Goal: Information Seeking & Learning: Learn about a topic

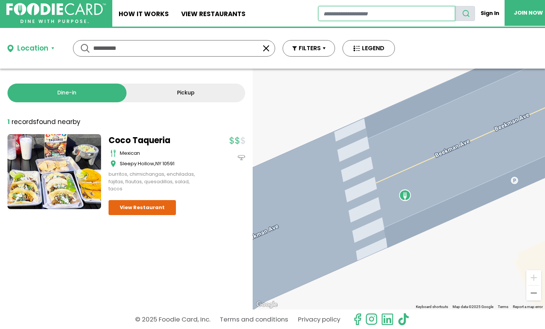
click at [327, 15] on input "restaurant search" at bounding box center [386, 13] width 137 height 15
type input "*******"
click at [467, 13] on icon "search" at bounding box center [466, 13] width 8 height 8
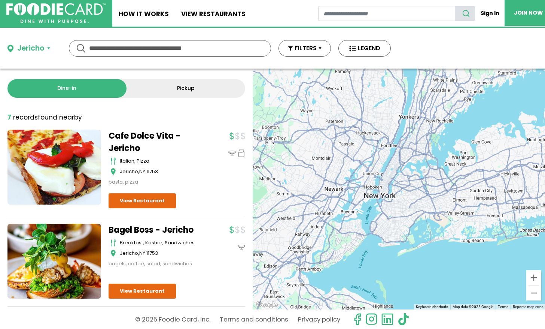
click at [190, 156] on div "Cafe Dolce Vita - Jericho italian, pizza Jericho , NY 11753 pasta, pizza" at bounding box center [159, 157] width 101 height 56
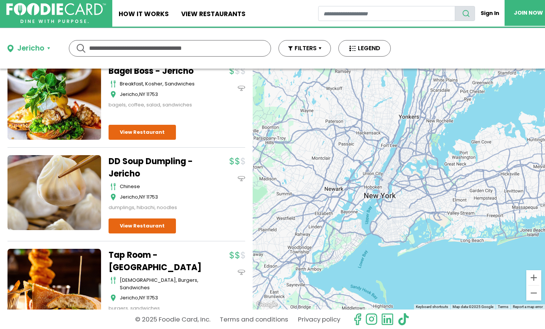
click at [190, 156] on div "Cafe Dolce Vita - Jericho italian, pizza Jericho , NY 11753 pasta, pizza" at bounding box center [126, 297] width 238 height 653
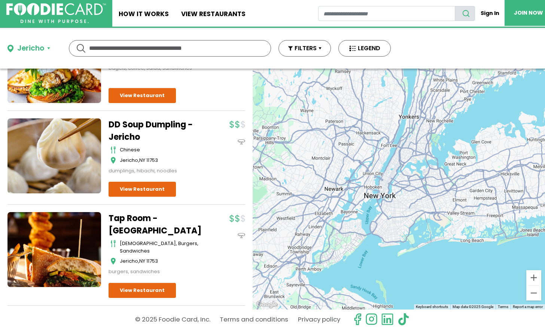
click at [190, 156] on div "DD Soup Dumpling - Jericho chinese Jericho , NY 11753 dumplings, hibachi, noodl…" at bounding box center [159, 146] width 101 height 56
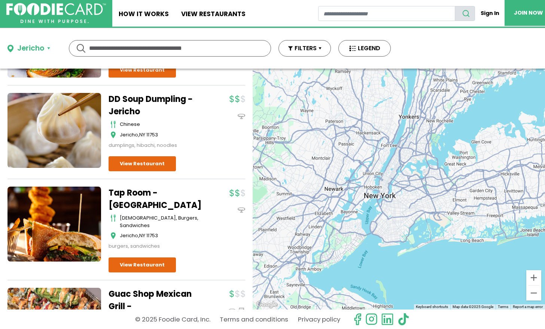
click at [190, 156] on div "DD Soup Dumpling - Jericho chinese Jericho , NY 11753 dumplings, hibachi, noodl…" at bounding box center [177, 132] width 137 height 79
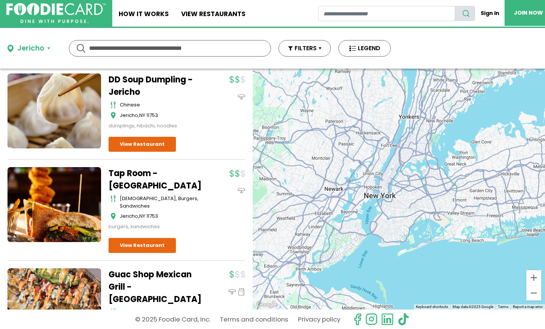
click at [190, 156] on div "DD Soup Dumpling - Jericho chinese Jericho , NY 11753 dumplings, hibachi, noodl…" at bounding box center [126, 116] width 238 height 86
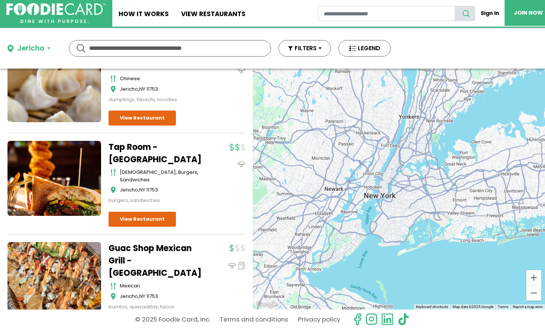
scroll to position [272, 0]
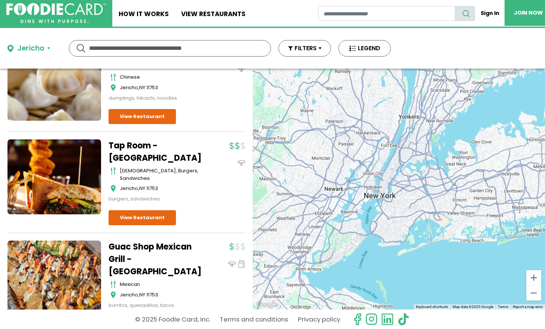
click at [190, 156] on div "Tap Room - Jericho american, burgers, sandwiches Jericho , NY 11753 burgers, sa…" at bounding box center [159, 170] width 101 height 63
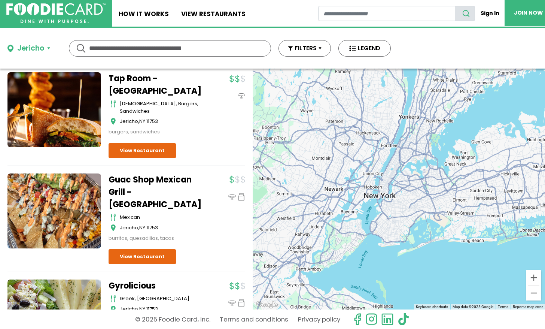
click at [189, 156] on div "Cafe Dolce Vita - Jericho italian, pizza Jericho , NY 11753 pasta, pizza" at bounding box center [126, 121] width 238 height 653
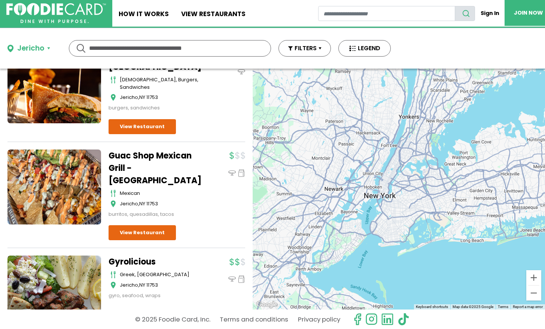
click at [189, 156] on div "Cafe Dolce Vita - Jericho italian, pizza Jericho , NY 11753 pasta, pizza" at bounding box center [126, 97] width 238 height 653
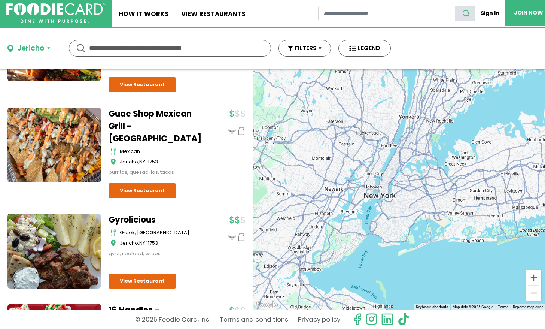
scroll to position [412, 0]
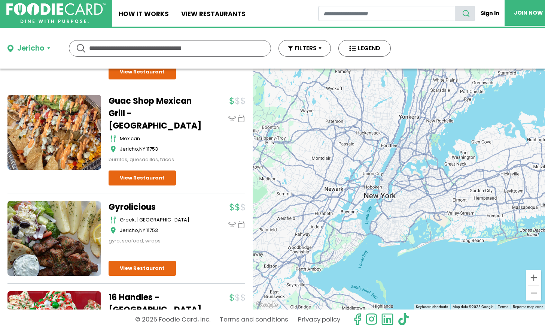
click at [189, 156] on div "Guac Shop Mexican Grill - Jericho mexican Jericho , NY 11753 burritos, quesadil…" at bounding box center [177, 140] width 137 height 91
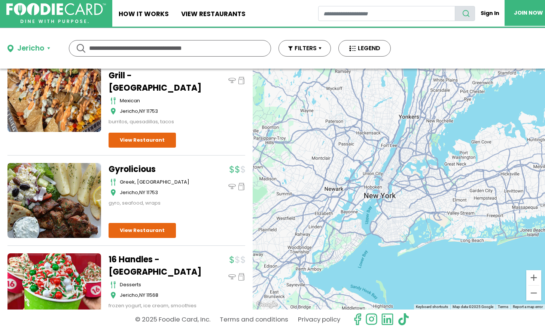
scroll to position [466, 0]
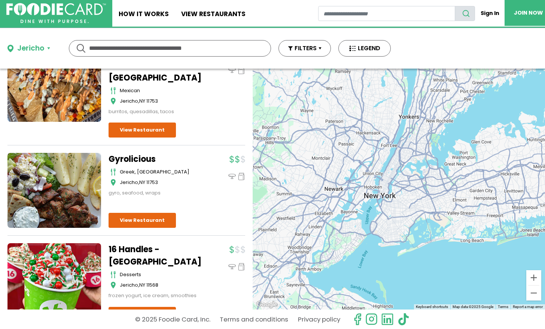
click at [189, 168] on div "greek, mediterranean Jericho , NY 11753" at bounding box center [156, 177] width 94 height 18
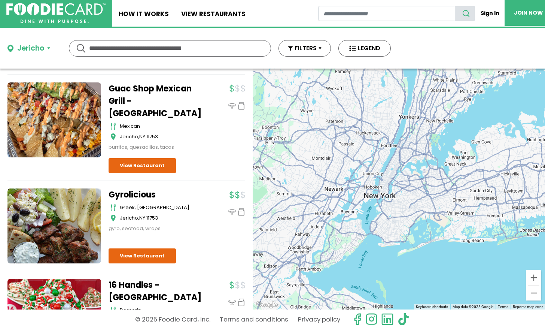
scroll to position [408, 0]
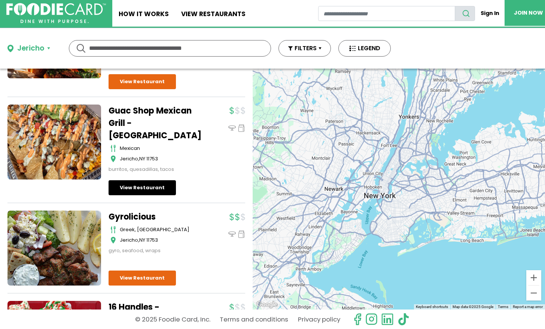
click at [139, 180] on link "View Restaurant" at bounding box center [142, 187] width 67 height 15
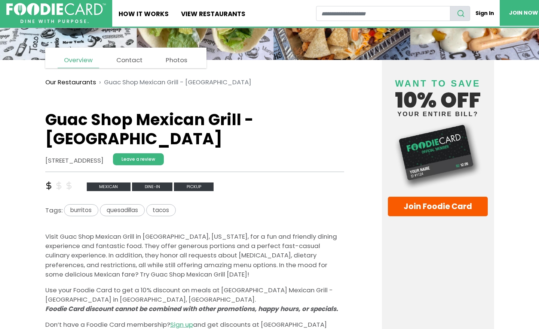
scroll to position [114, 0]
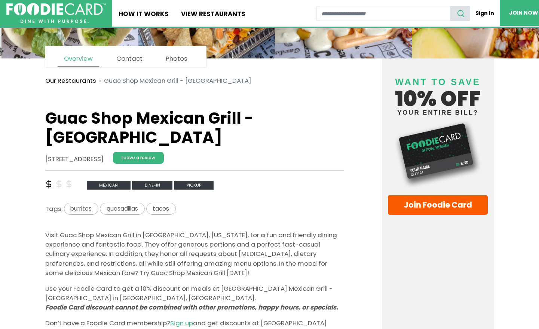
click at [153, 152] on div "12 Jericho Turnpike, #A-1, Jericho, NY 11753 Leave a review" at bounding box center [189, 161] width 299 height 18
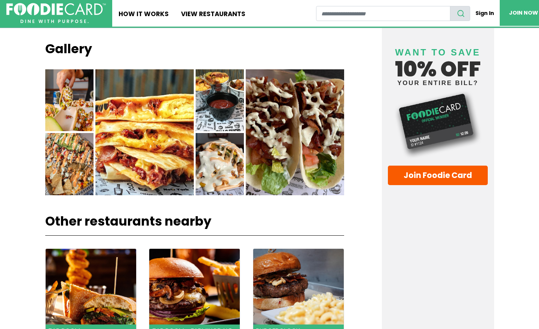
scroll to position [644, 0]
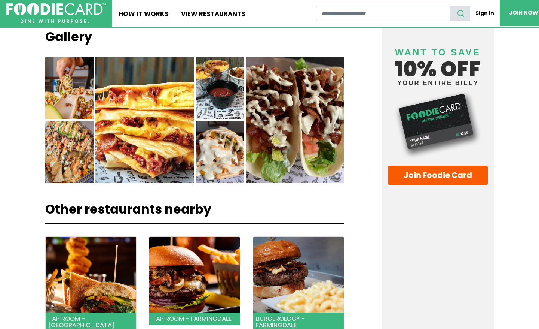
click at [152, 146] on section "Our Restaurants Guac Shop Mexican Grill - Jericho Guac Shop Mexican Grill - Jer…" at bounding box center [213, 126] width 337 height 1217
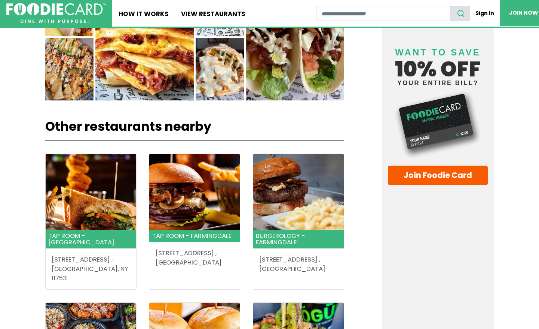
scroll to position [785, 0]
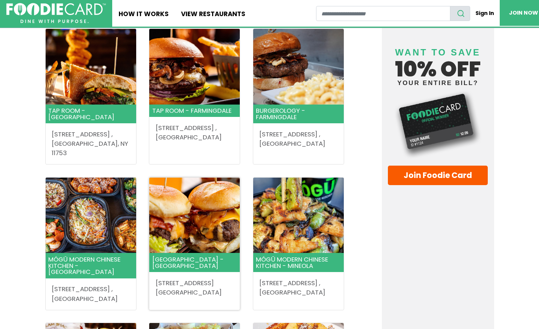
click at [152, 146] on div "Tap Room - Jericho 1 Jericho Turnpike , Jericho, NY 11753" at bounding box center [194, 247] width 299 height 439
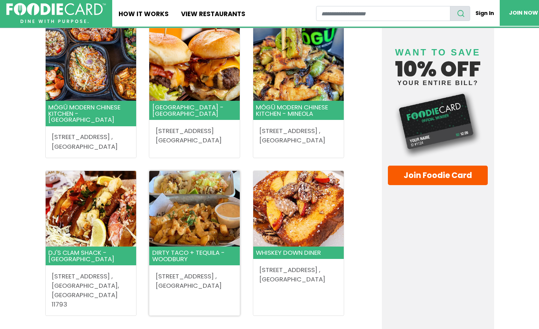
scroll to position [1016, 0]
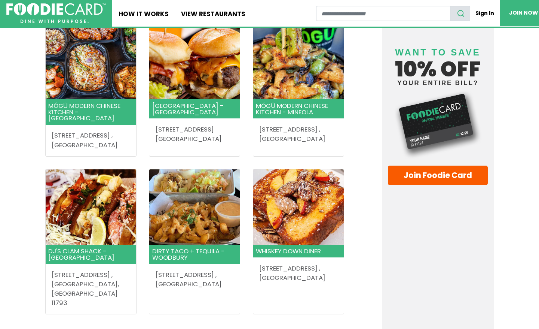
click at [190, 327] on link "View all restaurants" at bounding box center [194, 331] width 299 height 9
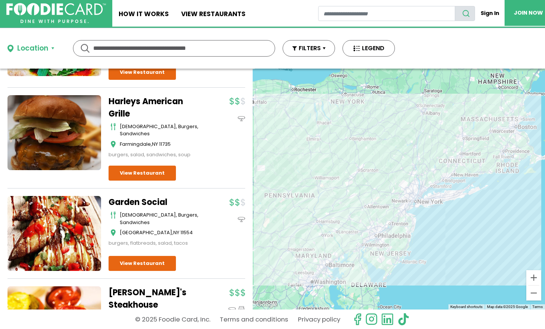
scroll to position [2388, 0]
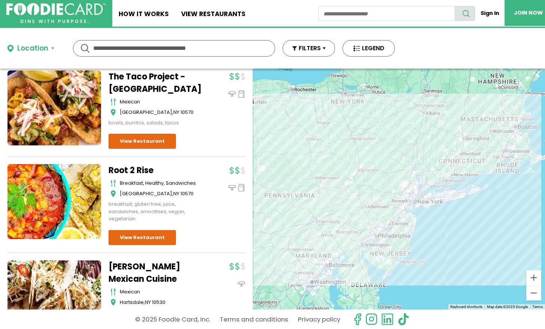
scroll to position [3561, 0]
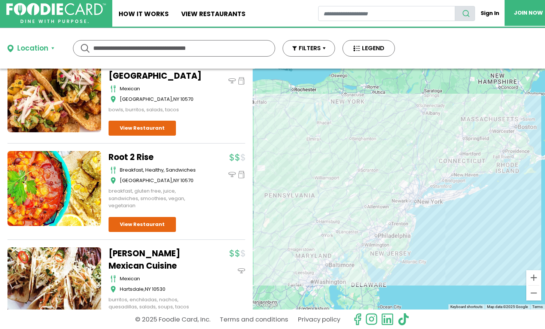
click at [196, 233] on div "Root 2 Rise breakfast, healthy, sandwiches Pleasantville , NY 10570 breakfast, …" at bounding box center [126, 195] width 238 height 89
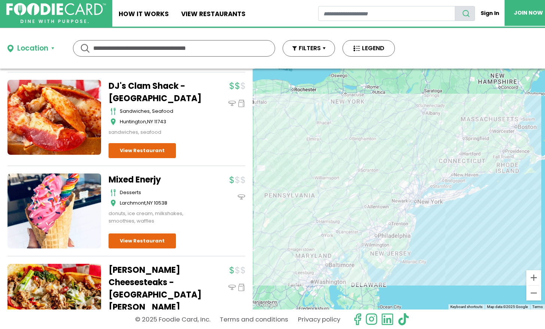
scroll to position [4965, 0]
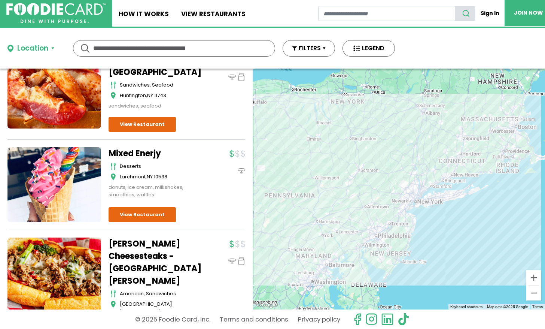
click at [189, 247] on link "Crotty's Cheesesteaks - New Rochelle" at bounding box center [156, 261] width 94 height 49
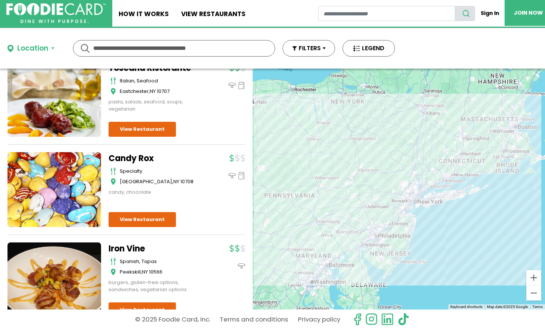
scroll to position [5997, 0]
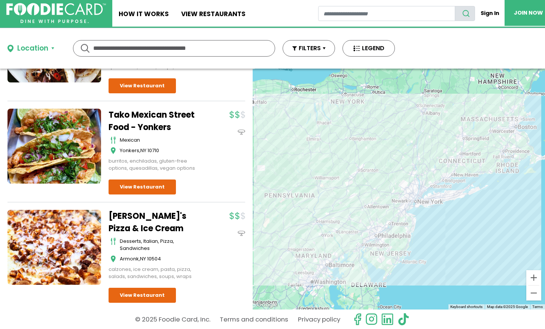
scroll to position [7249, 0]
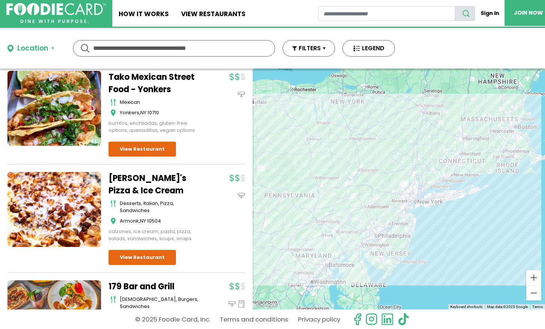
click at [185, 280] on div "179 Bar and Grill american, burgers, sandwiches New Rochelle , NY 10801 burgers…" at bounding box center [159, 312] width 101 height 65
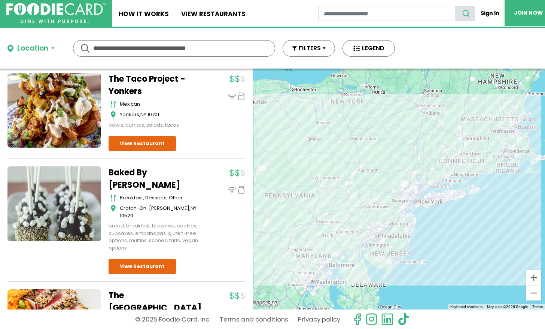
scroll to position [7906, 0]
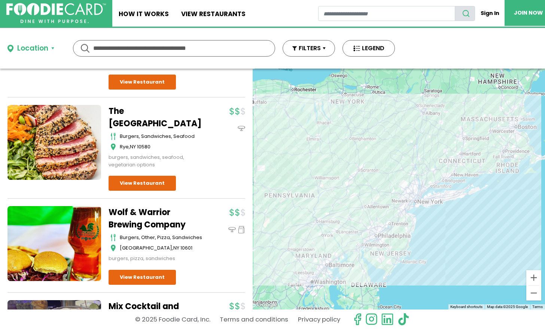
scroll to position [8113, 0]
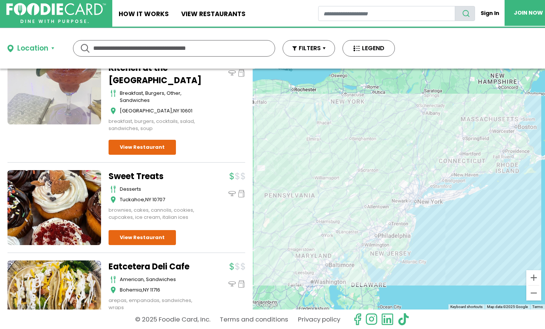
scroll to position [8287, 0]
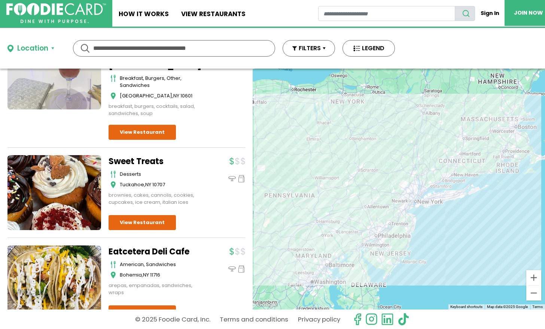
click at [184, 245] on div "Eatcetera Deli Cafe american, sandwiches Bohemia , NY 11716 arepas, empanadas, …" at bounding box center [126, 286] width 238 height 83
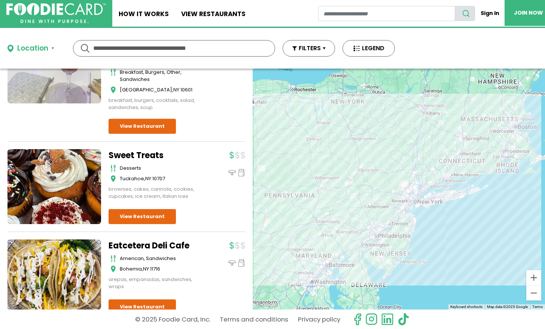
scroll to position [8308, 0]
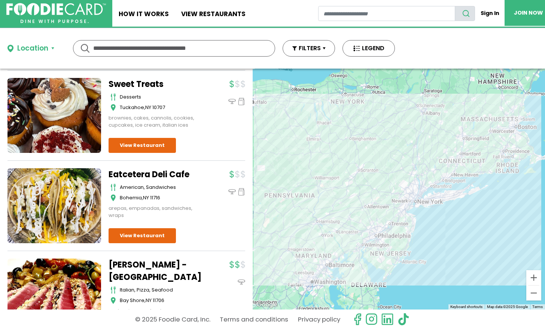
click at [183, 258] on div "Butera's - Bay Shore italian, pizza, seafood Bay Shore , NY 11706 pasta, pizza,…" at bounding box center [177, 297] width 137 height 79
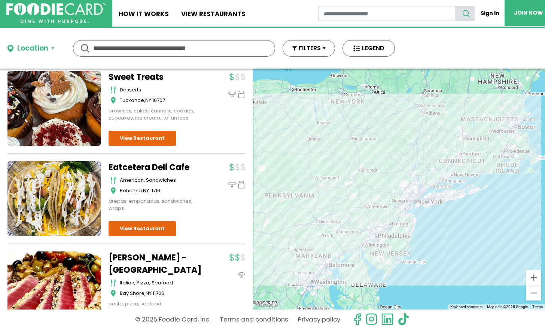
scroll to position [8392, 0]
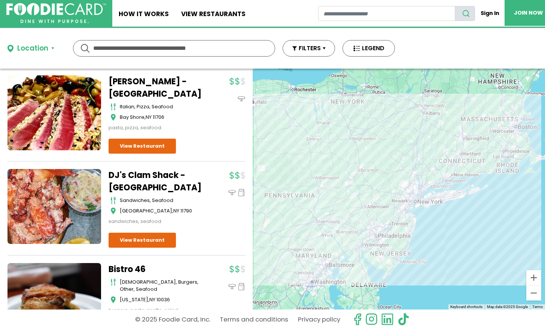
click at [183, 263] on div "Bistro 46 american, burgers, other, seafood New York , NY 10036 burgers, pasta,…" at bounding box center [177, 303] width 137 height 80
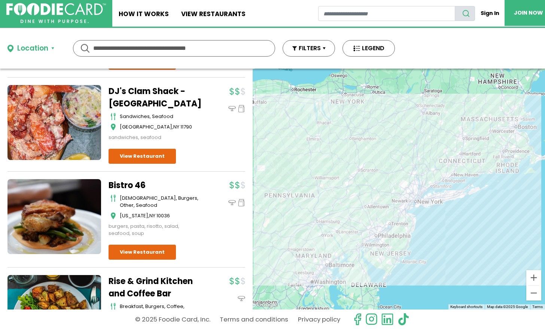
click at [183, 275] on div "Rise & Grind Kitchen and Coffee Bar breakfast, burgers, coffee, sandwiches Patc…" at bounding box center [159, 310] width 101 height 70
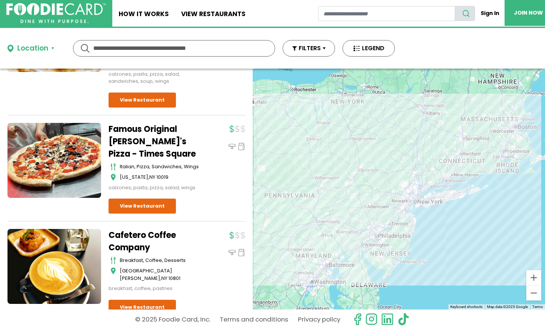
scroll to position [9032, 0]
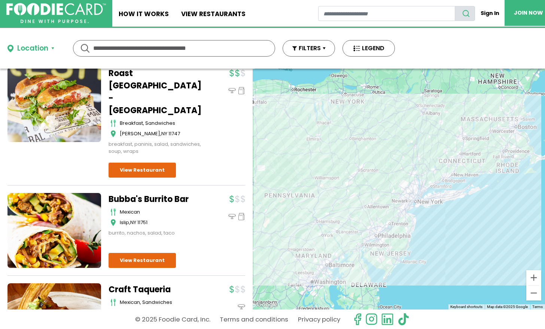
scroll to position [9533, 0]
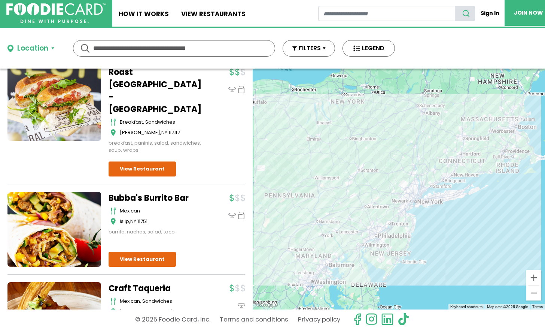
click at [432, 216] on div at bounding box center [399, 188] width 292 height 241
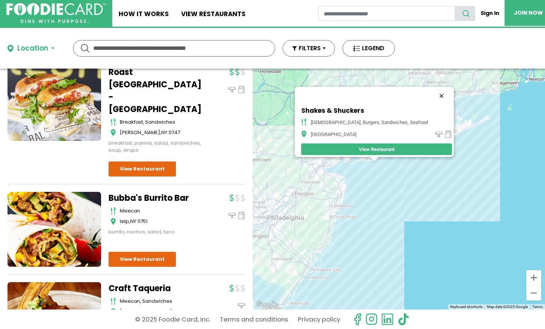
click at [432, 89] on button "Close" at bounding box center [441, 95] width 18 height 18
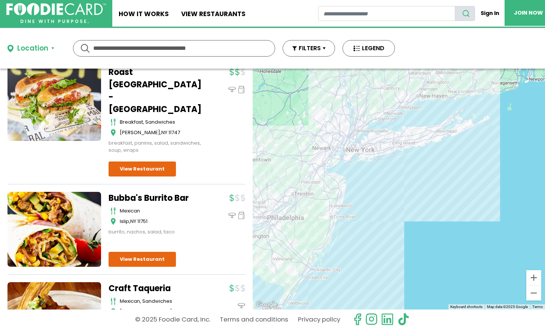
click at [405, 156] on div at bounding box center [399, 188] width 292 height 241
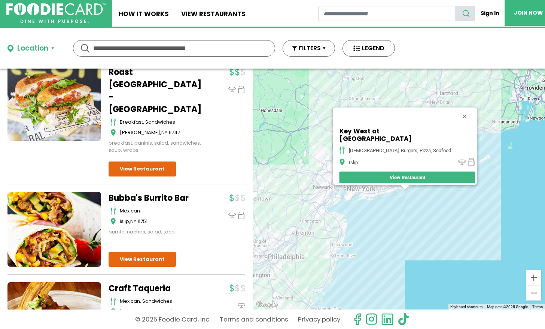
click at [401, 194] on div "Key West at Islip Town Beach american, burgers, pizza, seafood Islip View Resta…" at bounding box center [399, 188] width 292 height 241
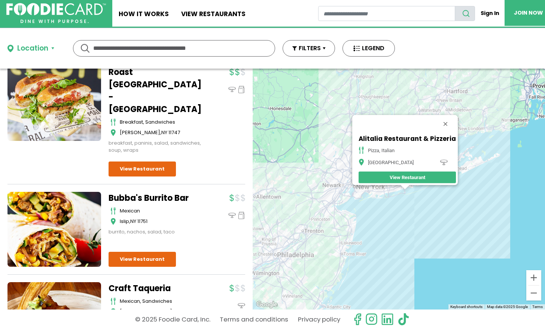
click at [397, 195] on div "Alitalia Restaurant & Pizzeria Pizza, Italian West Babylon View Restaurant" at bounding box center [399, 188] width 292 height 241
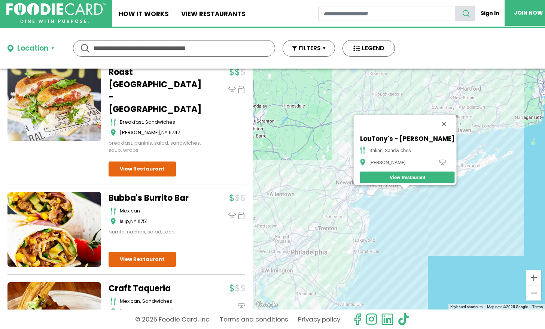
click at [433, 189] on div "LouTony's - Merrick italian, sandwiches Merrick View Restaurant" at bounding box center [399, 188] width 292 height 241
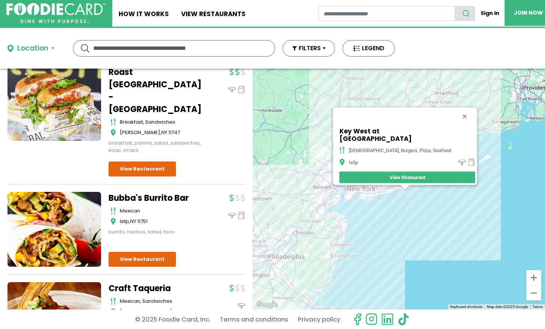
click at [429, 187] on div "Key West at Islip Town Beach american, burgers, pizza, seafood Islip View Resta…" at bounding box center [399, 188] width 292 height 241
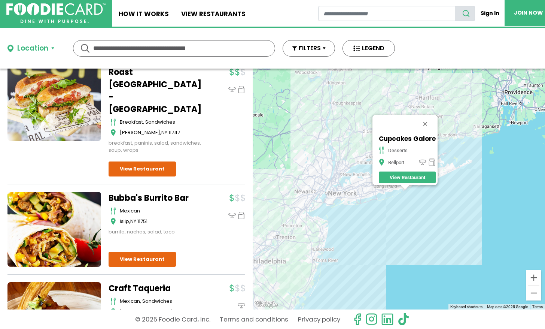
click at [408, 193] on div "Cupcakes Galore desserts Bellport View Restaurant" at bounding box center [399, 188] width 292 height 241
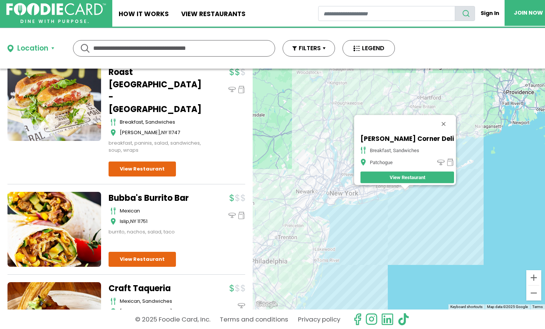
click at [418, 190] on div "Dunton Corner Deli breakfast, sandwiches Patchogue View Restaurant" at bounding box center [399, 188] width 292 height 241
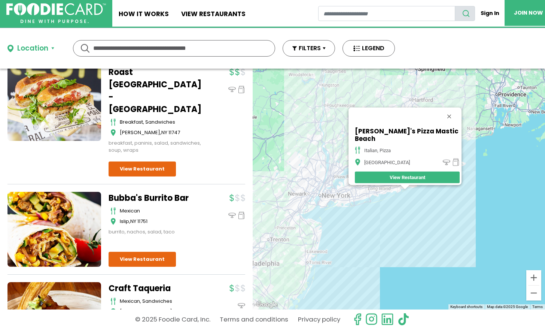
click at [424, 189] on div "Anthony's Pizza Mastic Beach italian, pizza Mastic Beach View Restaurant" at bounding box center [399, 188] width 292 height 241
